Goal: Find contact information: Obtain details needed to contact an individual or organization

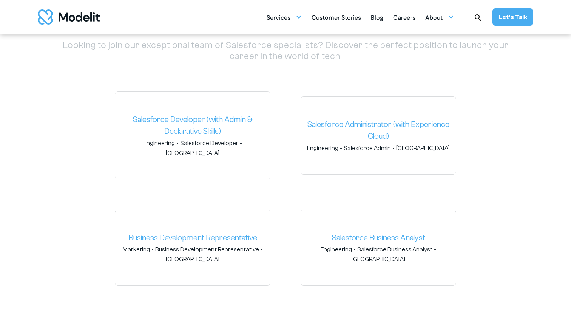
scroll to position [1474, 0]
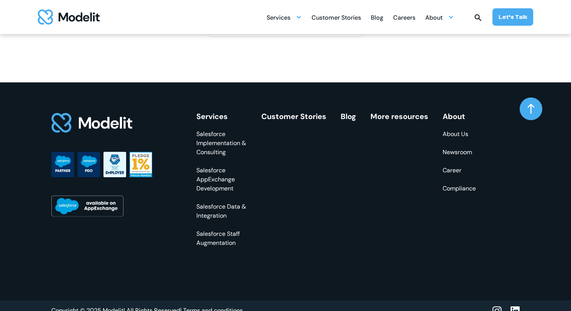
click at [75, 21] on img "home" at bounding box center [69, 16] width 62 height 15
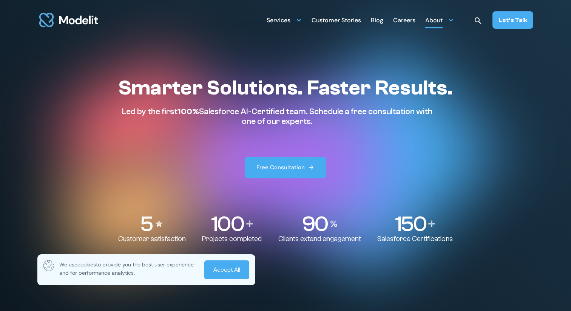
click at [437, 24] on div "About" at bounding box center [433, 21] width 17 height 15
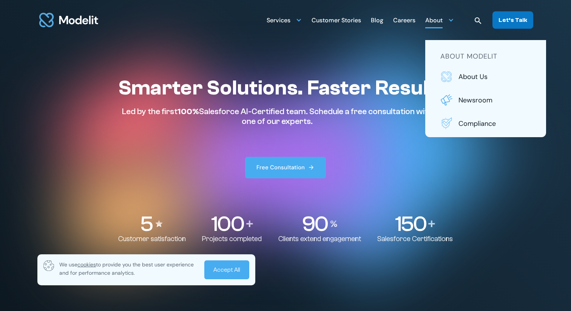
click at [517, 20] on div "Let’s Talk" at bounding box center [513, 20] width 29 height 8
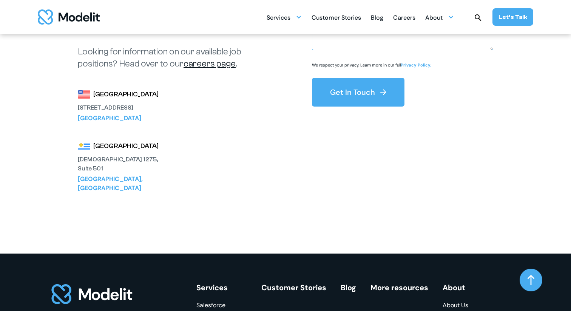
scroll to position [159, 0]
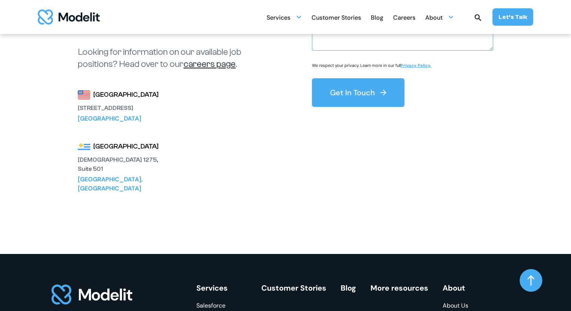
click at [133, 117] on div "Bellevue, WA 98005" at bounding box center [119, 118] width 83 height 9
drag, startPoint x: 77, startPoint y: 106, endPoint x: 187, endPoint y: 105, distance: 109.9
click at [187, 105] on div "We’re here to kickstart your Salesforce journey. Let’s talk sales! Reach out to…" at bounding box center [285, 63] width 499 height 380
copy div "3120 139th Ave SE Suite 500"
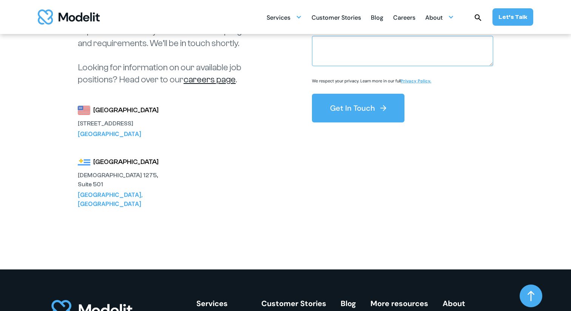
click at [177, 125] on div "United States 3120 139th Ave SE Suite 500 Bellevue, WA 98005 Latin America Ejid…" at bounding box center [172, 152] width 189 height 113
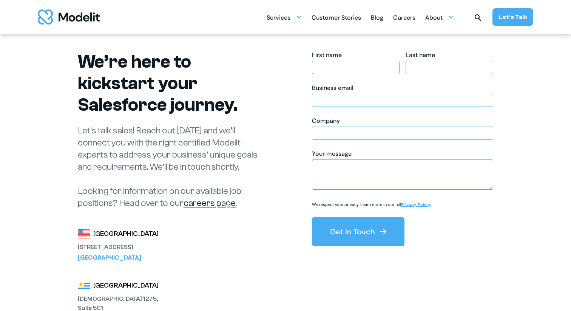
scroll to position [0, 0]
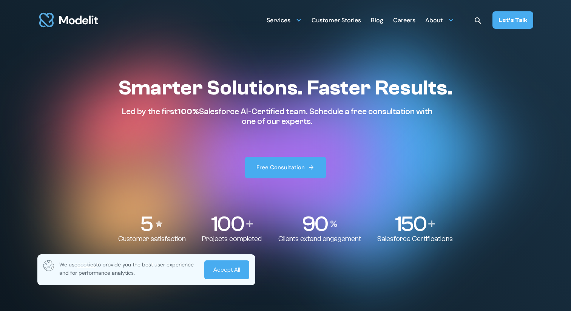
click at [354, 23] on div "Customer Stories" at bounding box center [336, 21] width 49 height 15
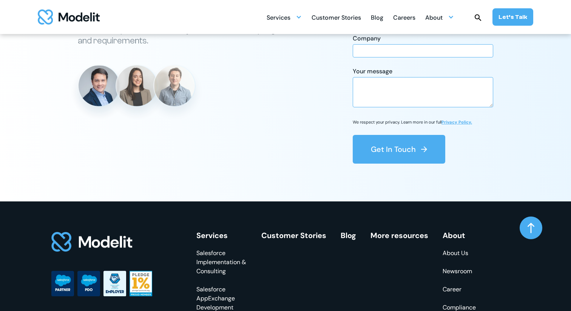
scroll to position [1301, 0]
